Goal: Task Accomplishment & Management: Use online tool/utility

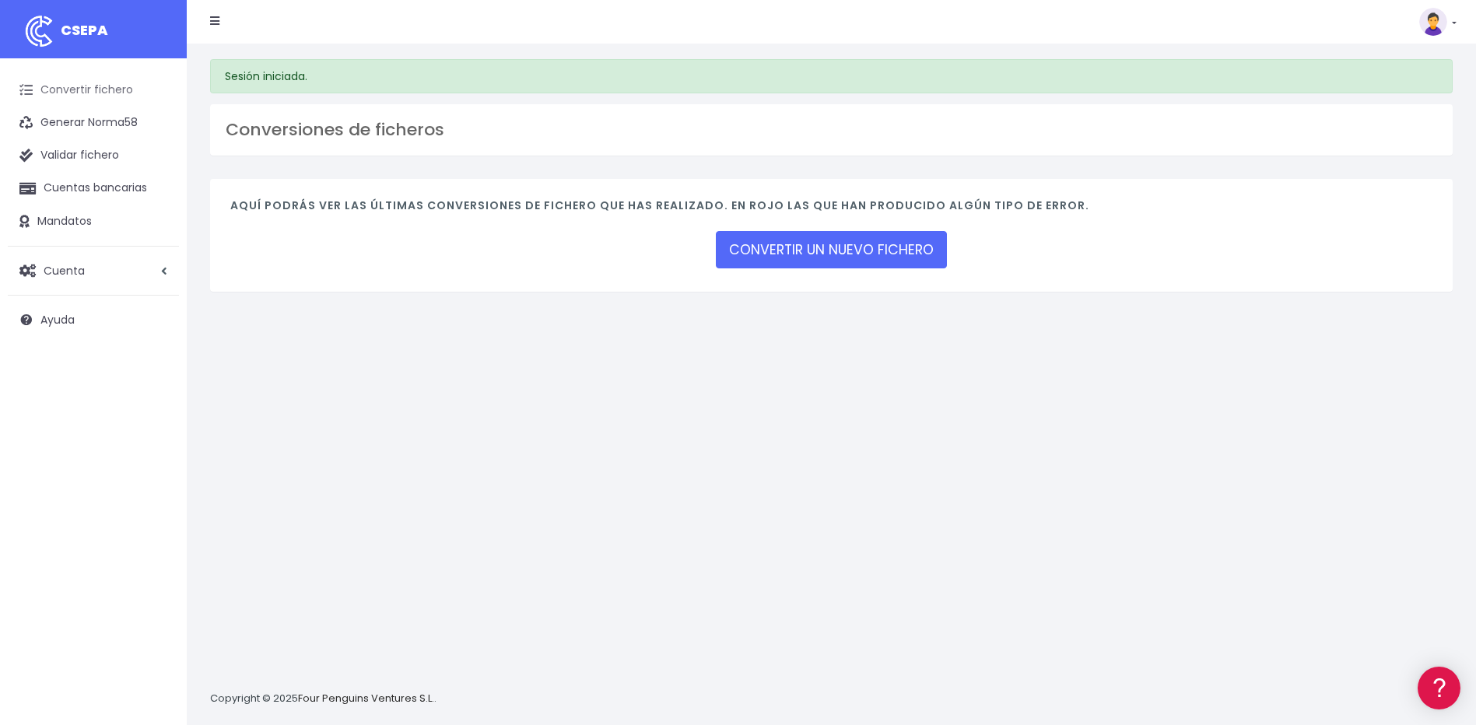
click at [60, 77] on link "Convertir fichero" at bounding box center [93, 90] width 171 height 33
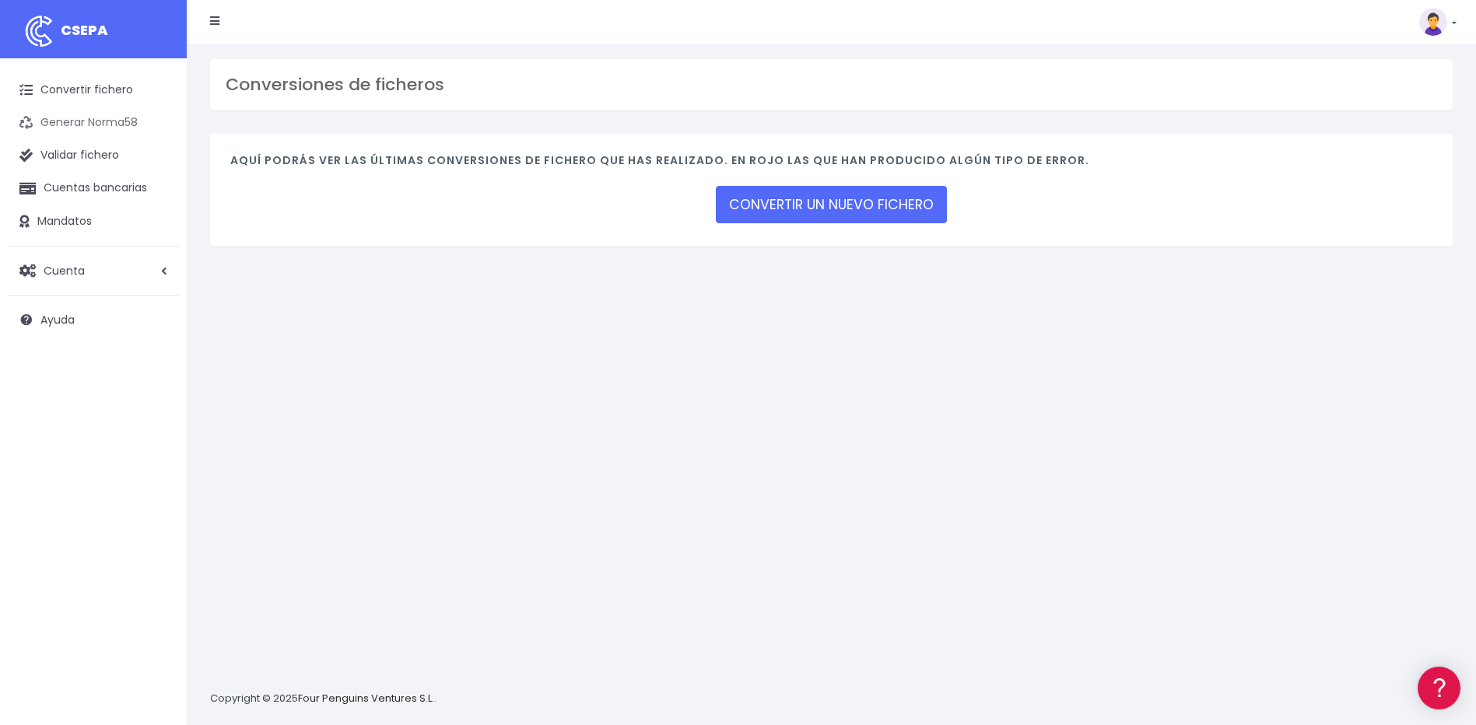
click at [74, 121] on link "Generar Norma58" at bounding box center [93, 123] width 171 height 33
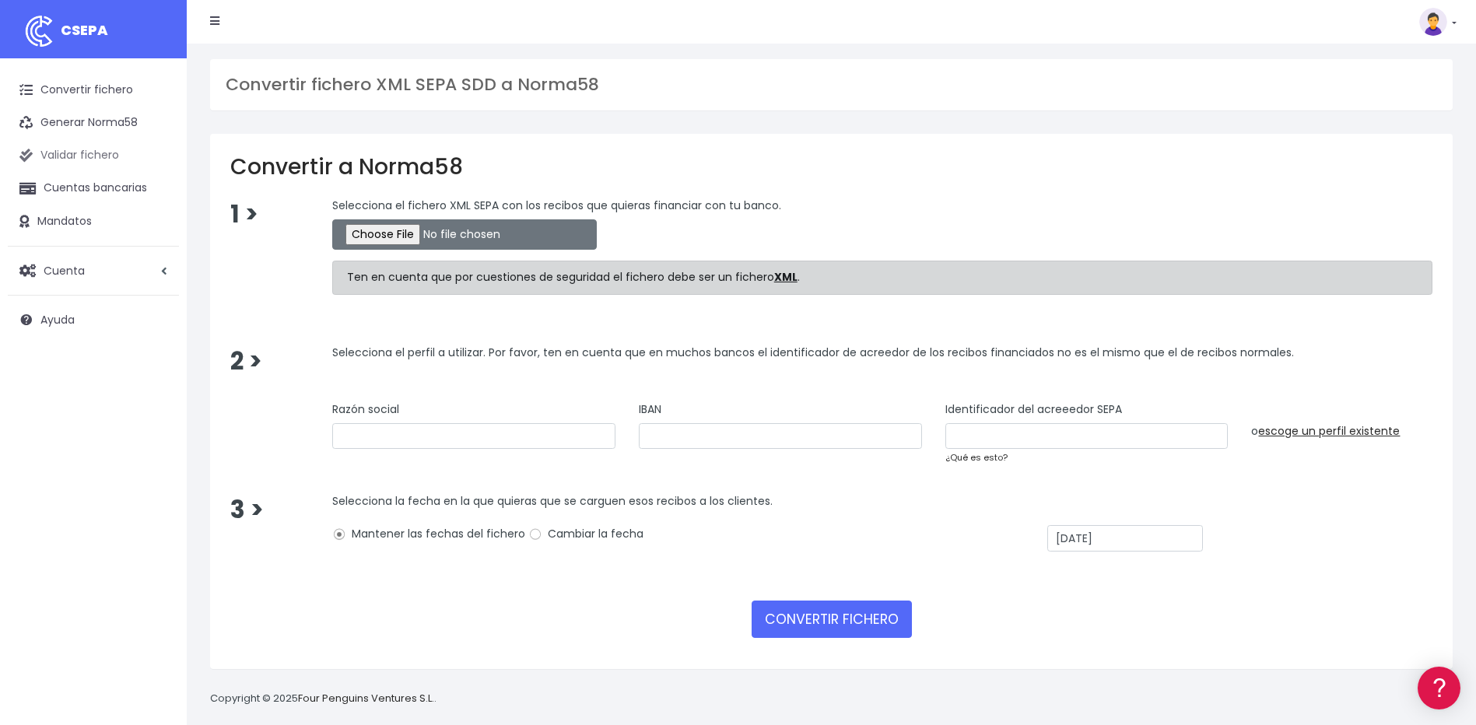
click at [74, 161] on link "Validar fichero" at bounding box center [93, 155] width 171 height 33
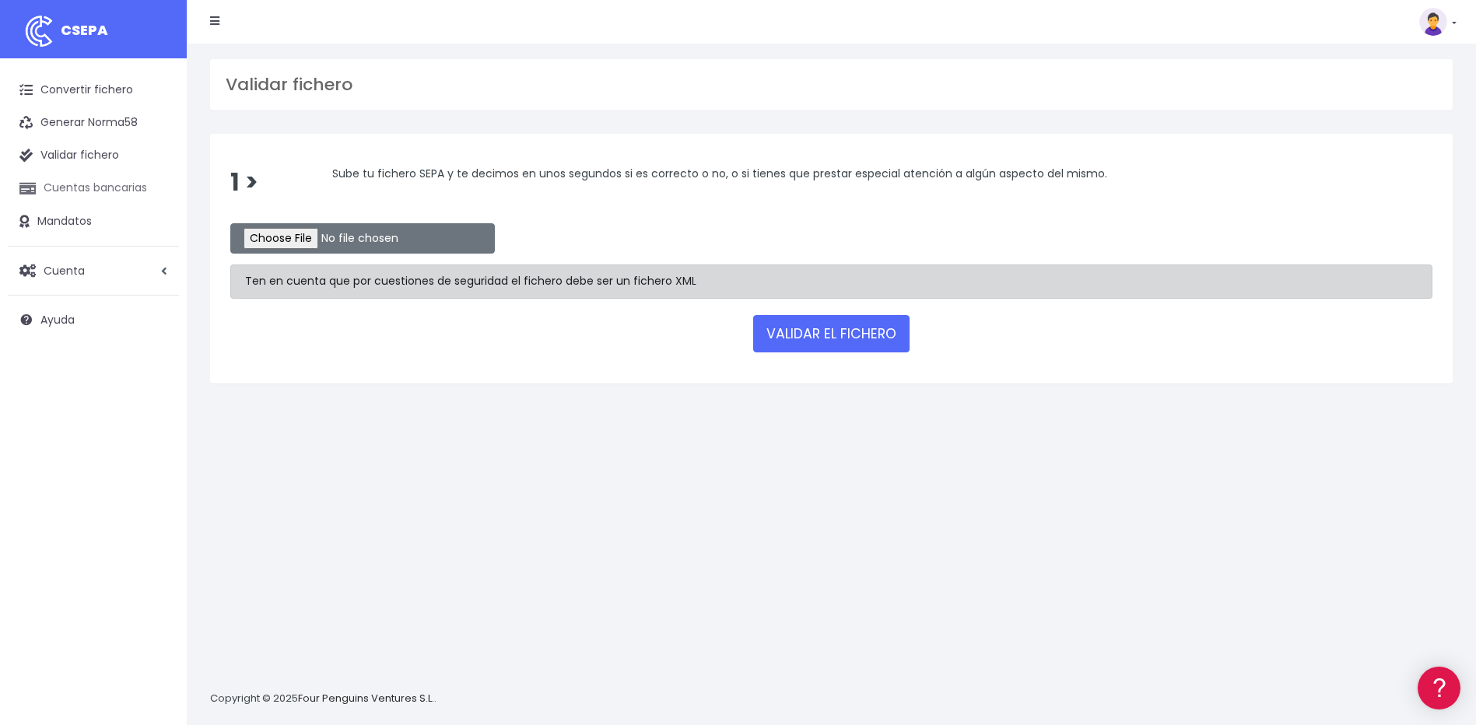
click at [63, 184] on link "Cuentas bancarias" at bounding box center [93, 188] width 171 height 33
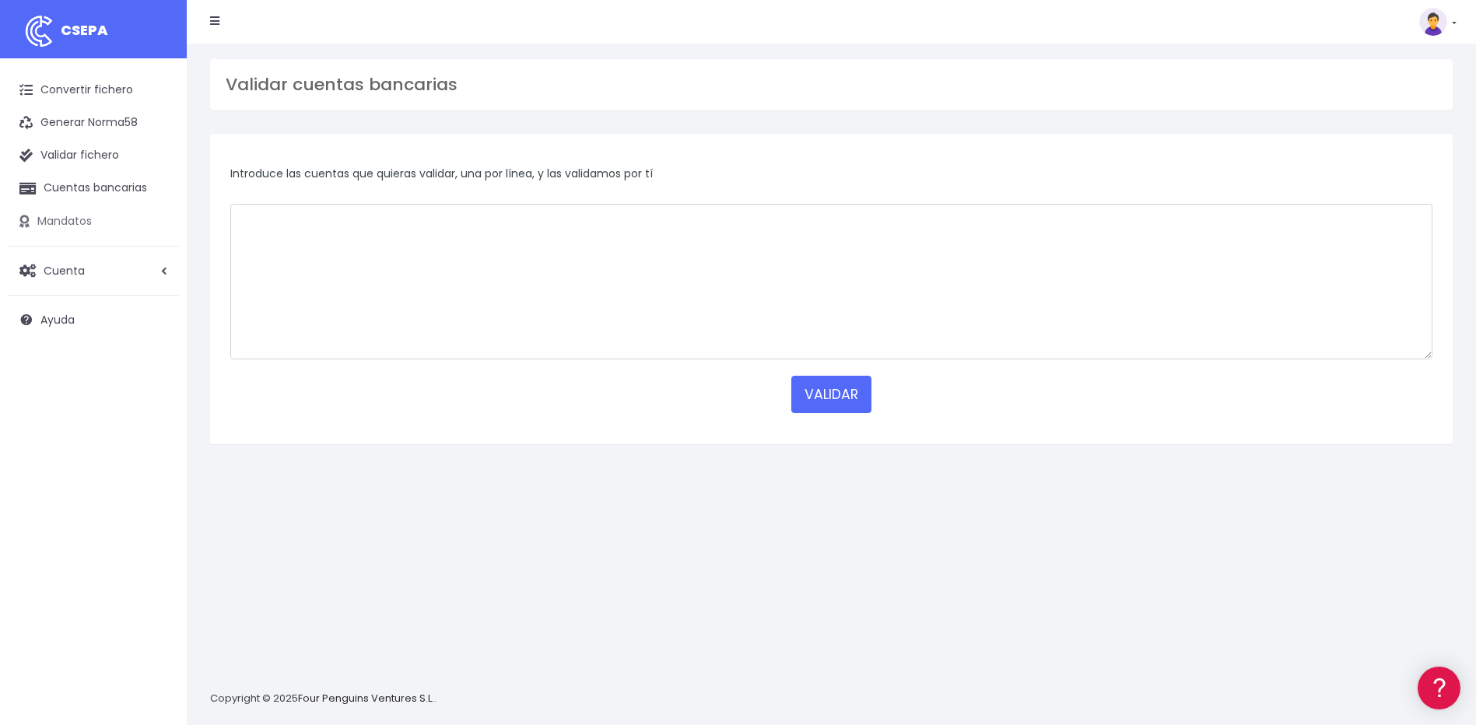
click at [58, 220] on link "Mandatos" at bounding box center [93, 221] width 171 height 33
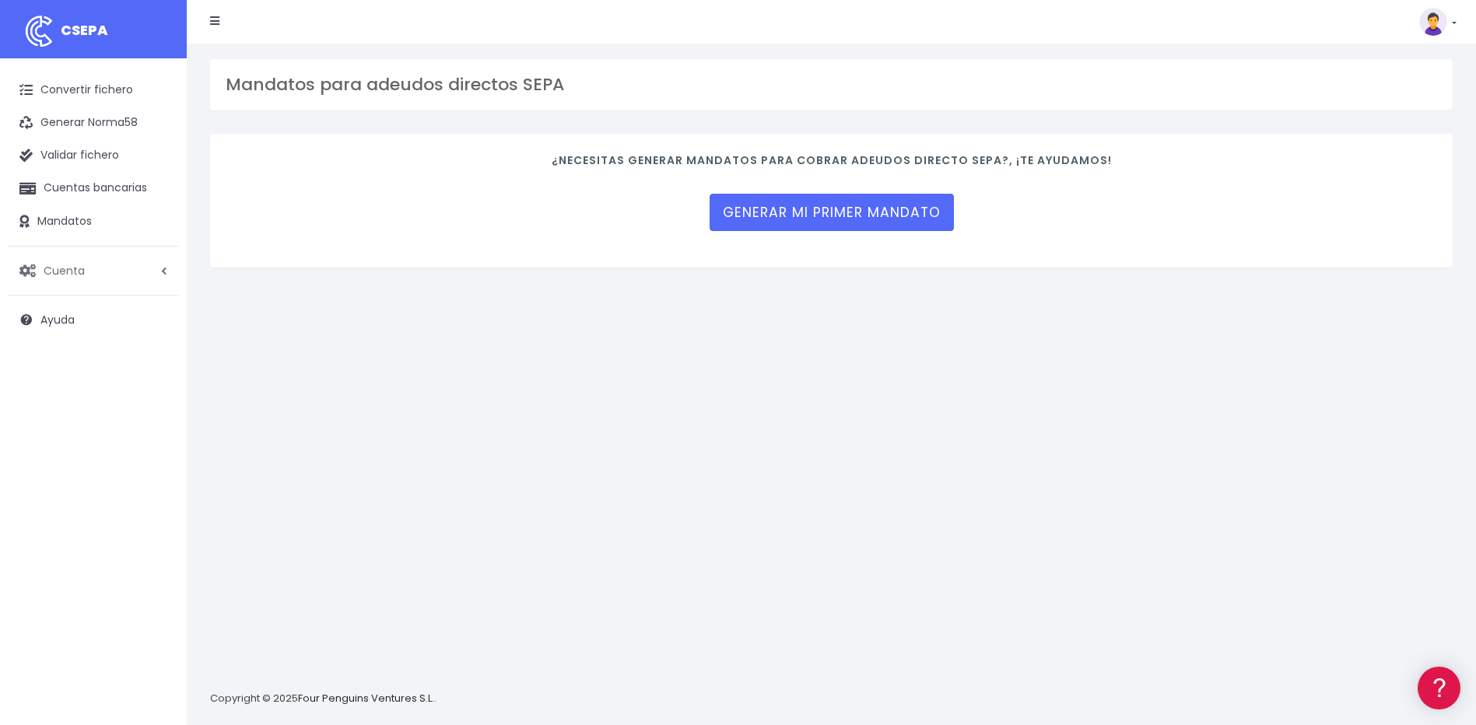
click at [48, 268] on span "Cuenta" at bounding box center [64, 270] width 41 height 16
click at [61, 308] on link "Perfiles" at bounding box center [102, 309] width 154 height 28
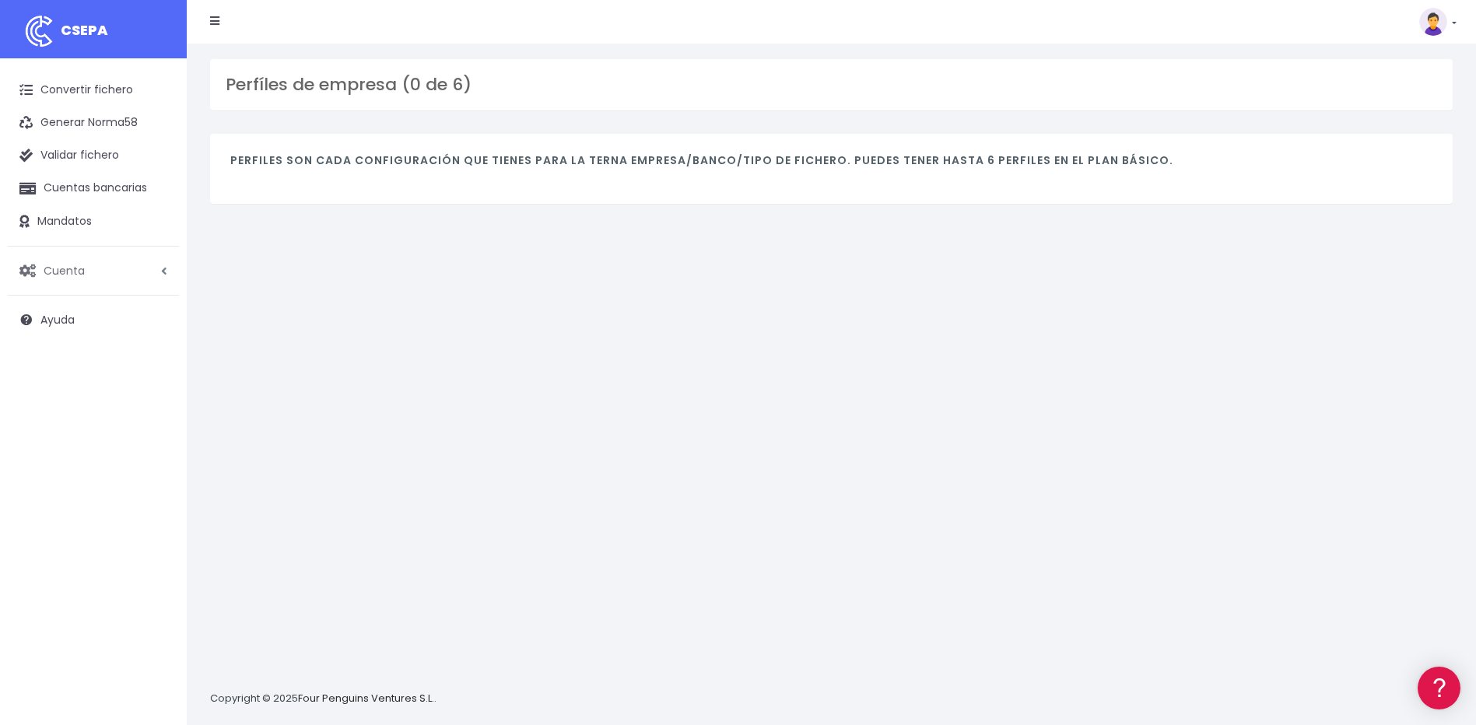
click at [55, 263] on span "Cuenta" at bounding box center [64, 270] width 41 height 16
click at [62, 310] on link "Perfiles" at bounding box center [102, 309] width 154 height 28
click at [68, 283] on link "Cuenta" at bounding box center [93, 270] width 171 height 33
click at [85, 334] on link "Suscripción" at bounding box center [102, 336] width 154 height 28
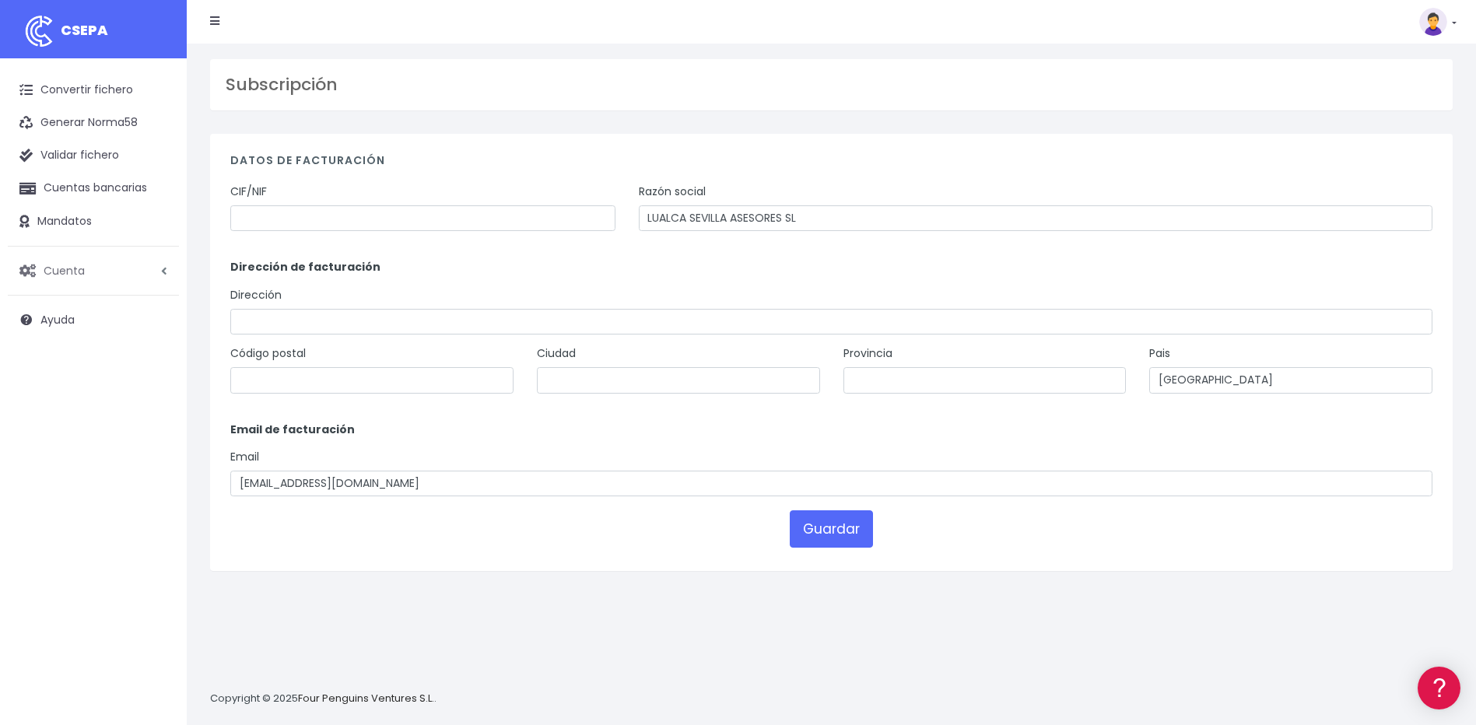
click at [61, 273] on span "Cuenta" at bounding box center [64, 270] width 41 height 16
click at [60, 391] on link "API" at bounding box center [102, 391] width 154 height 28
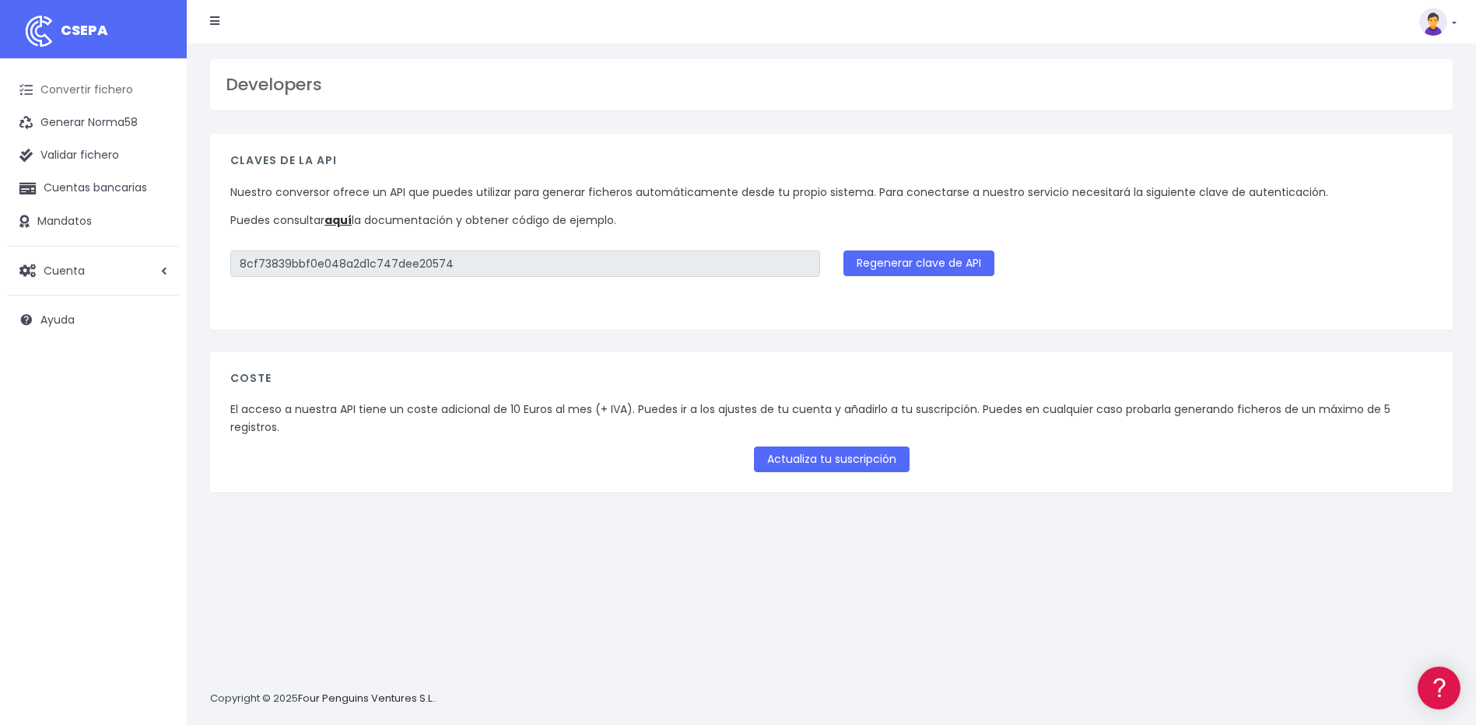
click at [57, 90] on link "Convertir fichero" at bounding box center [93, 90] width 171 height 33
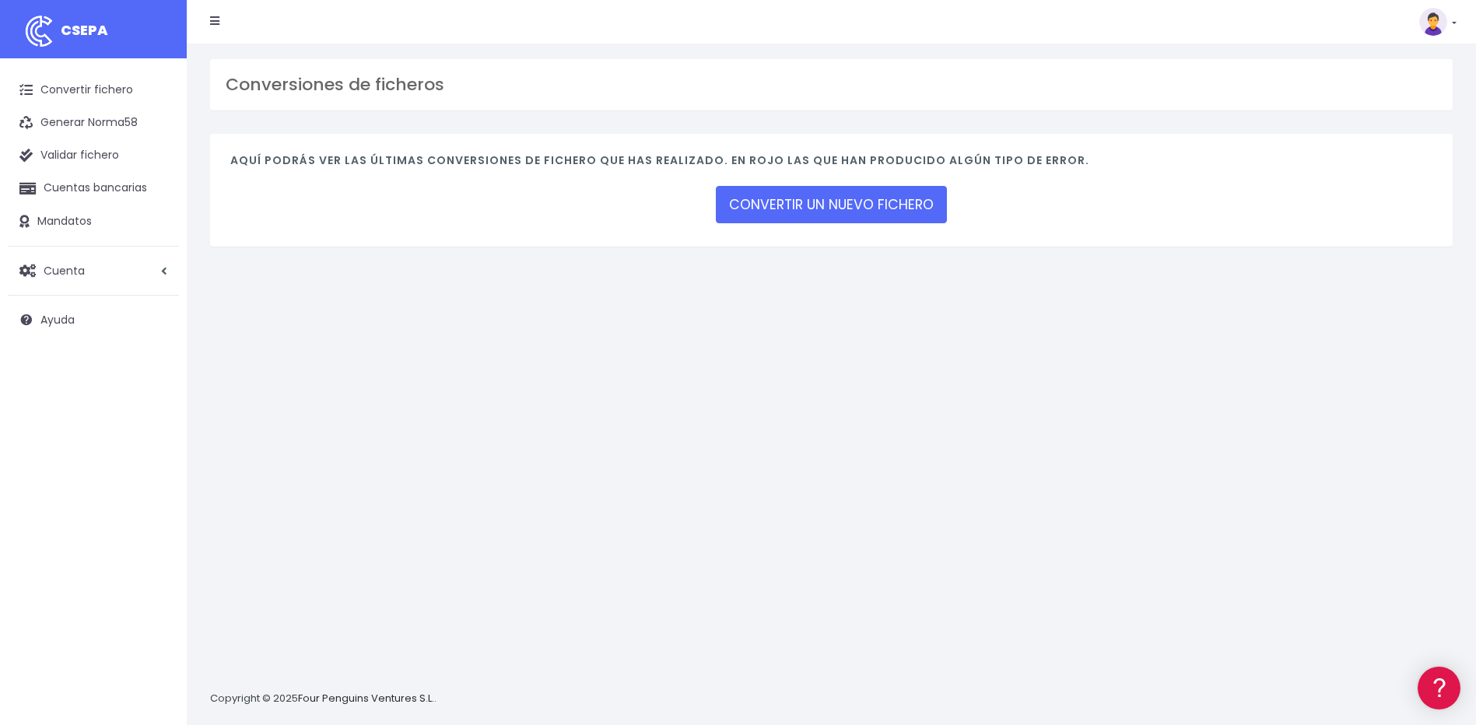
click at [220, 22] on li at bounding box center [214, 21] width 33 height 31
click at [216, 19] on icon at bounding box center [214, 21] width 9 height 11
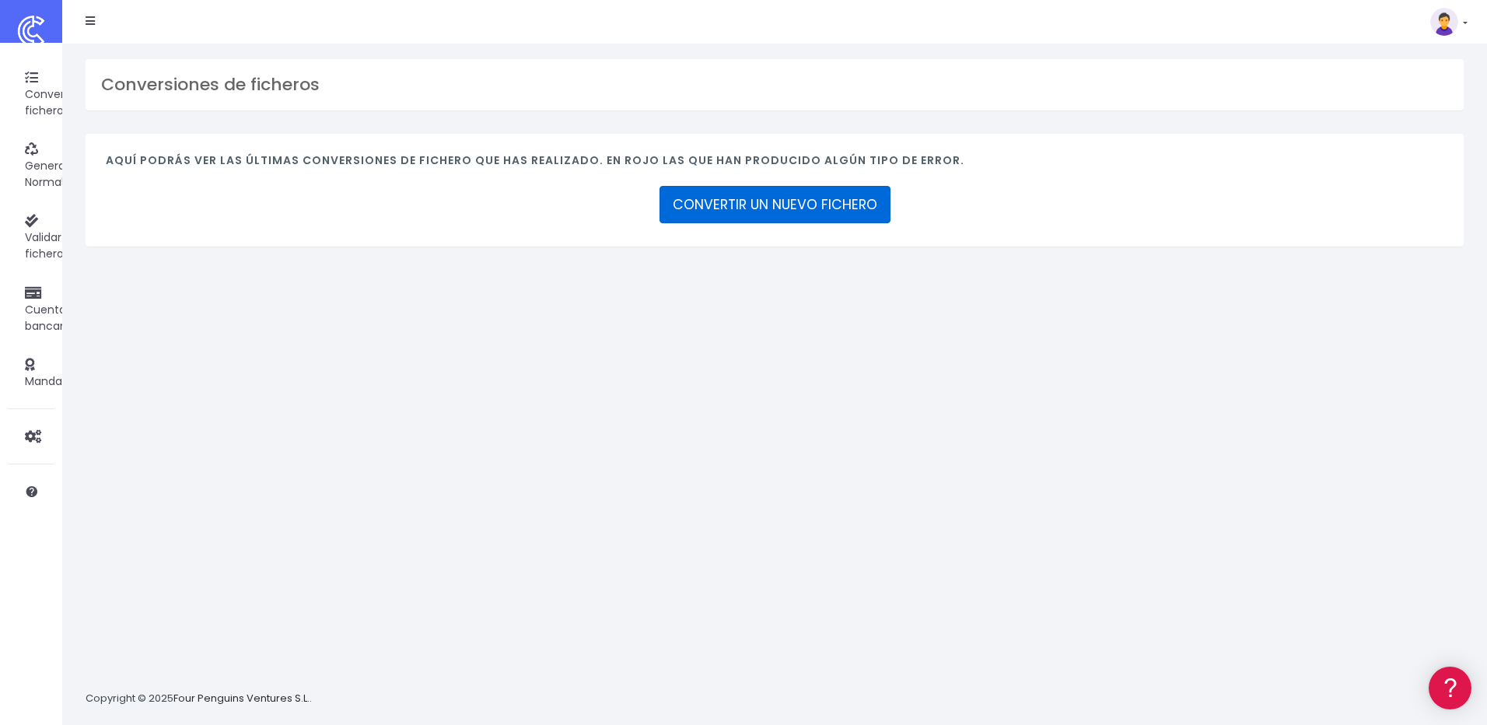
click at [809, 215] on link "CONVERTIR UN NUEVO FICHERO" at bounding box center [775, 204] width 231 height 37
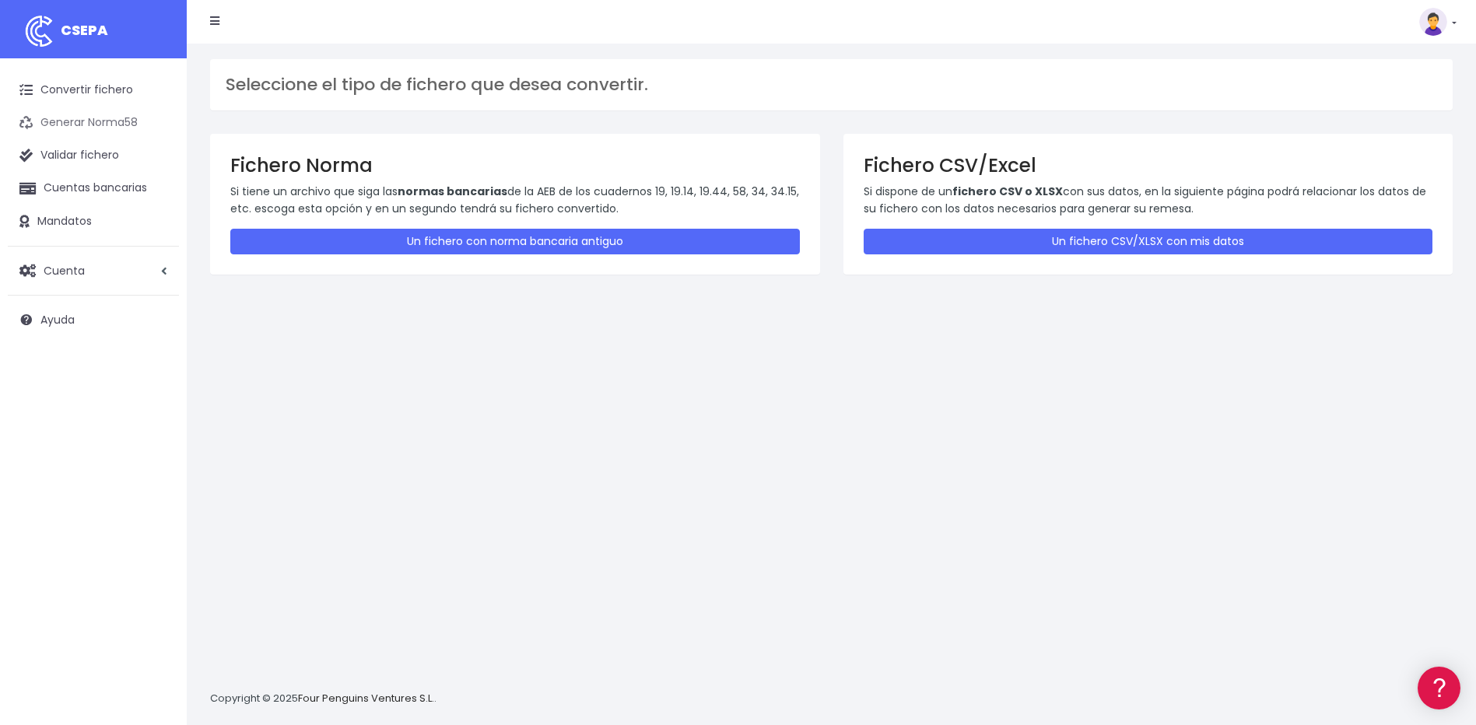
click at [70, 123] on link "Generar Norma58" at bounding box center [93, 123] width 171 height 33
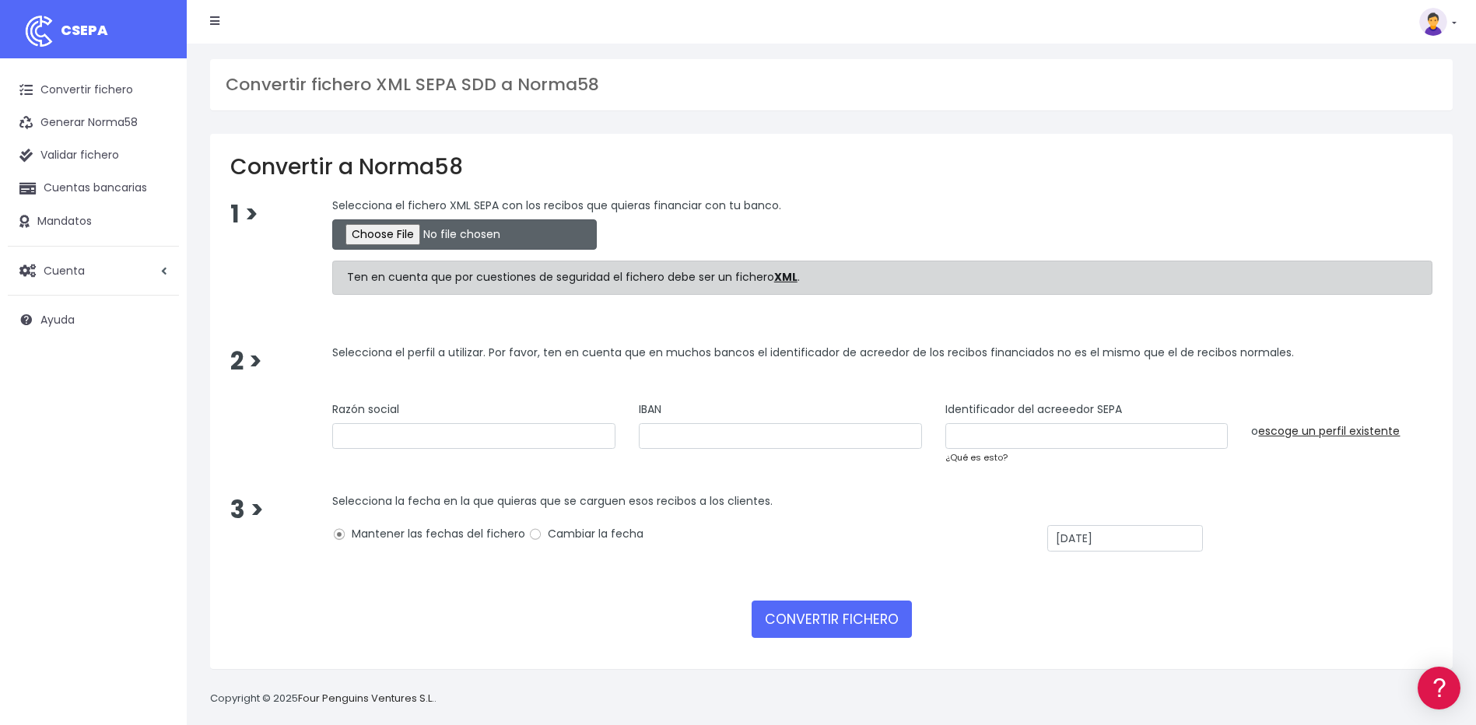
click at [364, 235] on input "file" at bounding box center [464, 234] width 264 height 30
click at [86, 334] on link "Ayuda" at bounding box center [93, 319] width 171 height 33
